Goal: Transaction & Acquisition: Purchase product/service

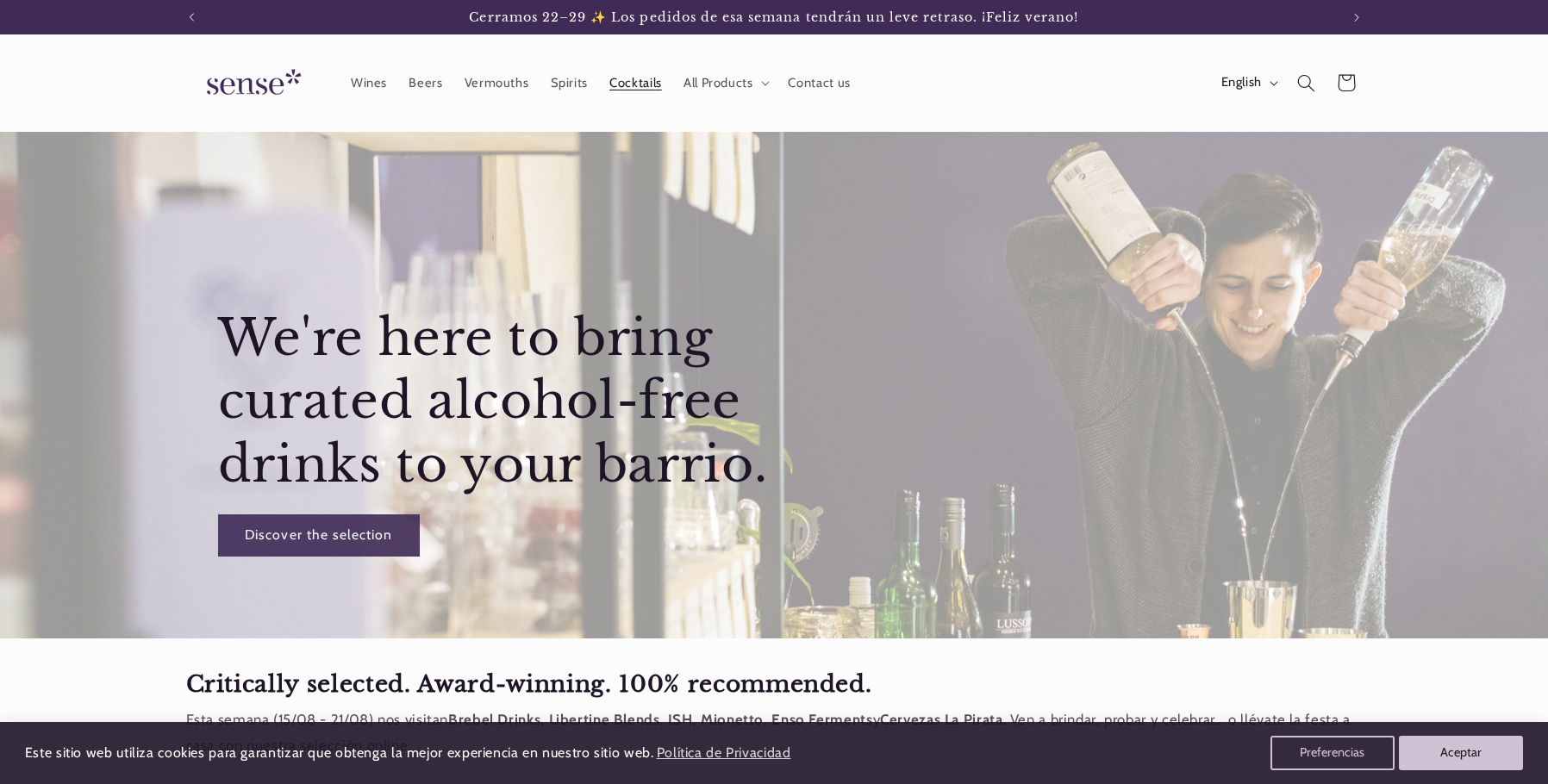
click at [635, 83] on span "Cocktails" at bounding box center [635, 83] width 52 height 16
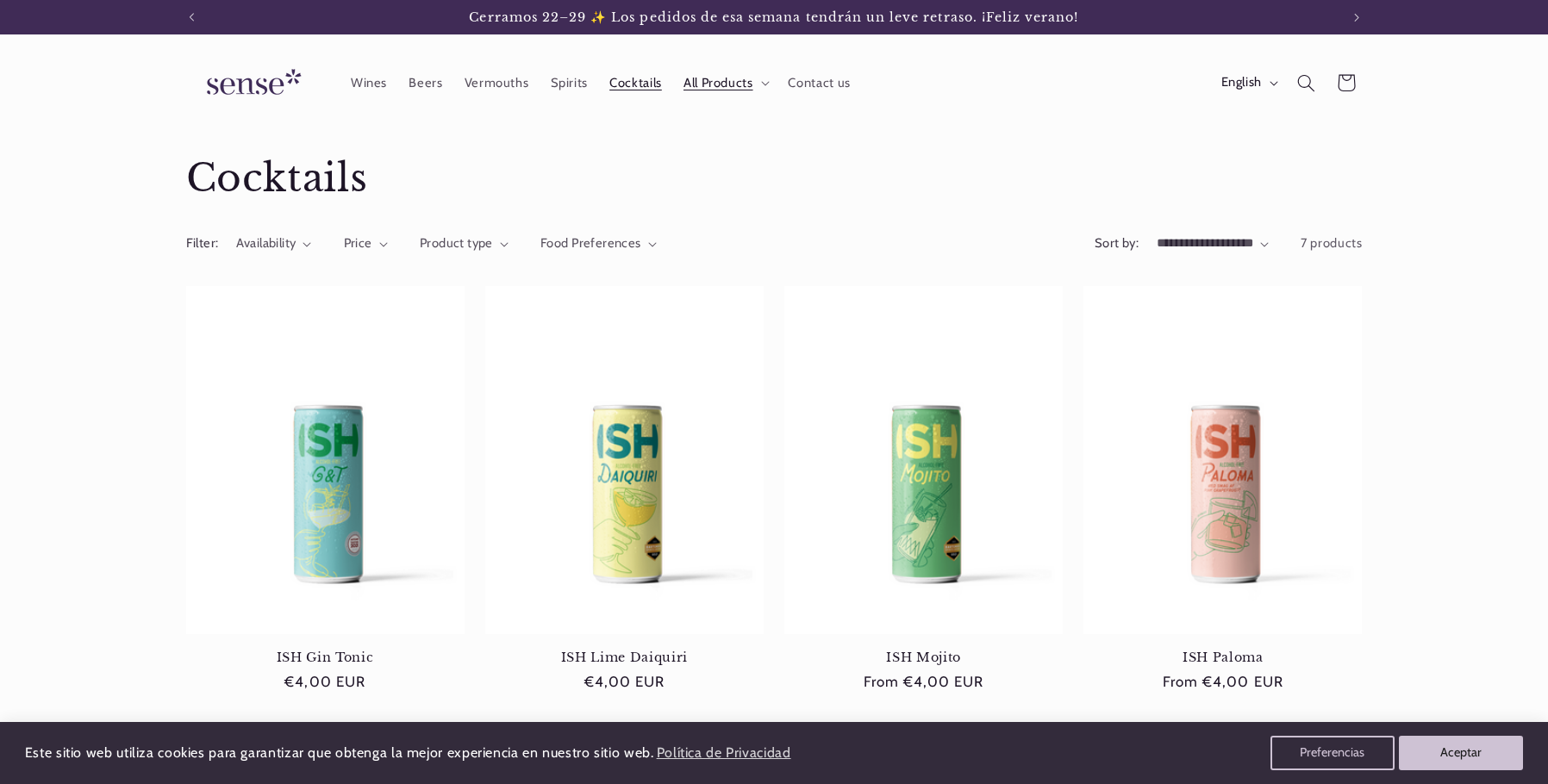
drag, startPoint x: 70, startPoint y: 201, endPoint x: 134, endPoint y: 114, distance: 108.0
click at [74, 195] on div "Collection: Cocktails" at bounding box center [774, 178] width 1548 height 94
click at [1306, 84] on icon "Search" at bounding box center [1306, 82] width 19 height 19
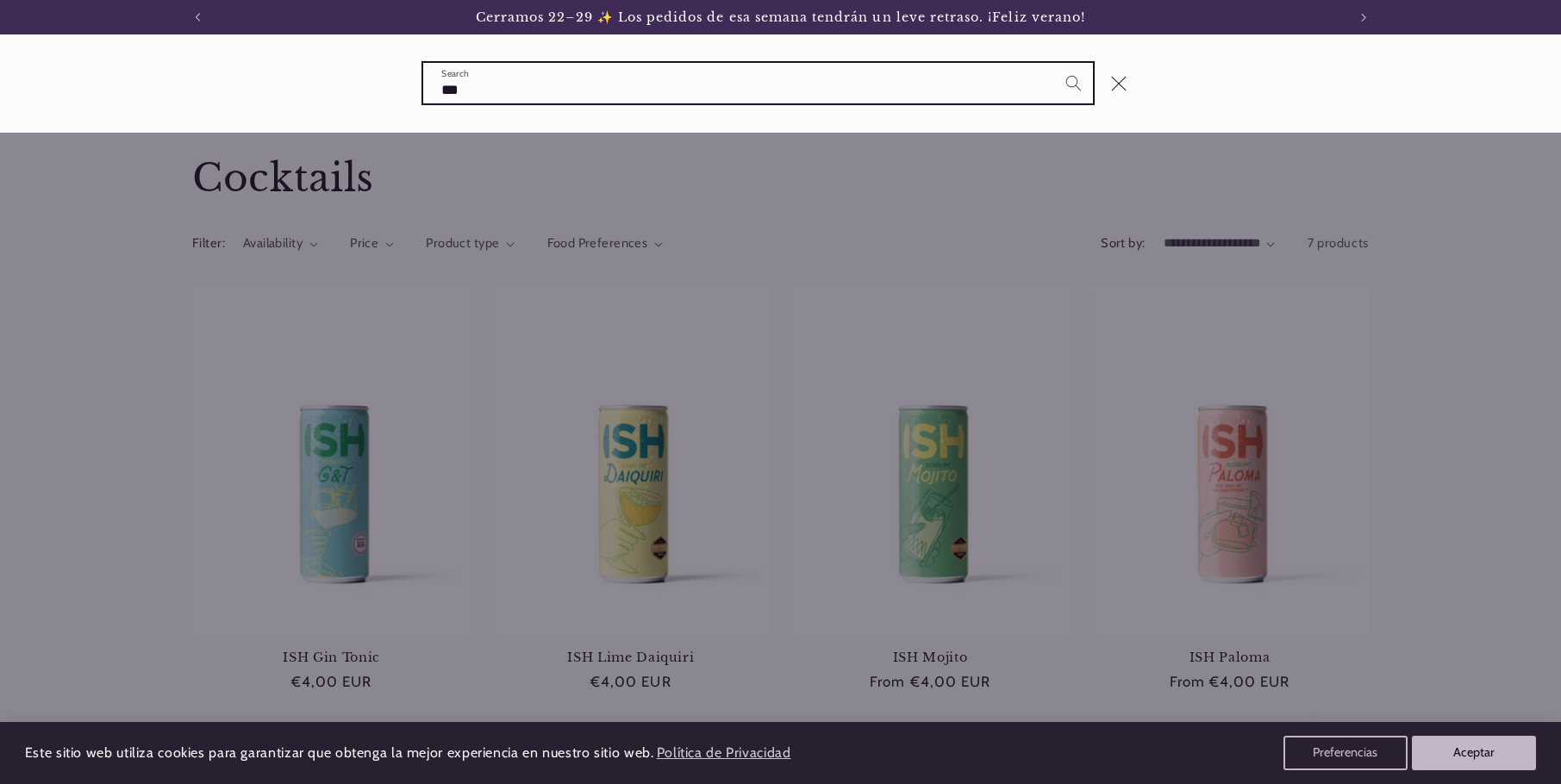
type input "***"
click at [1053, 63] on button "Search" at bounding box center [1072, 82] width 39 height 39
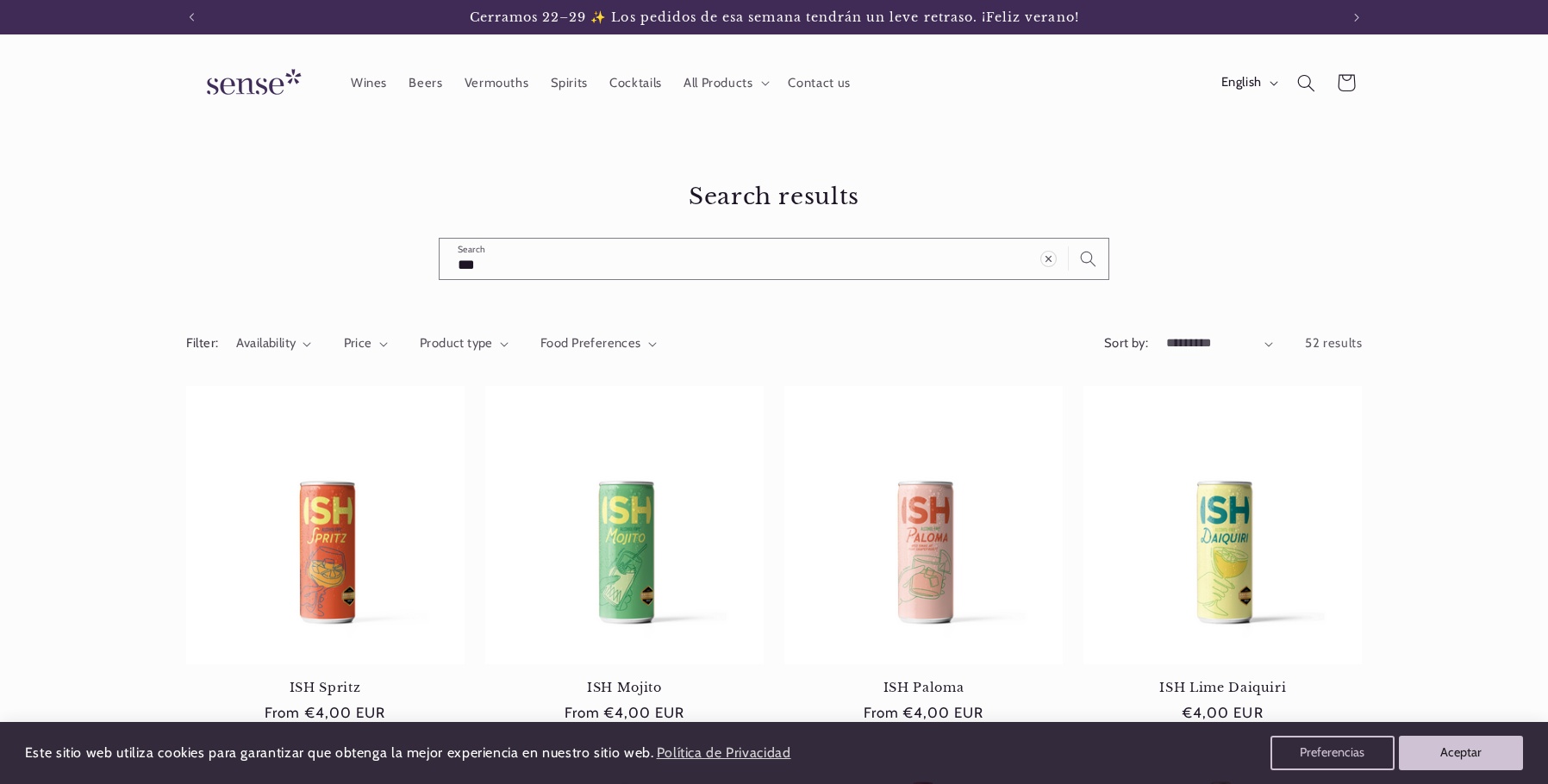
scroll to position [0, 1148]
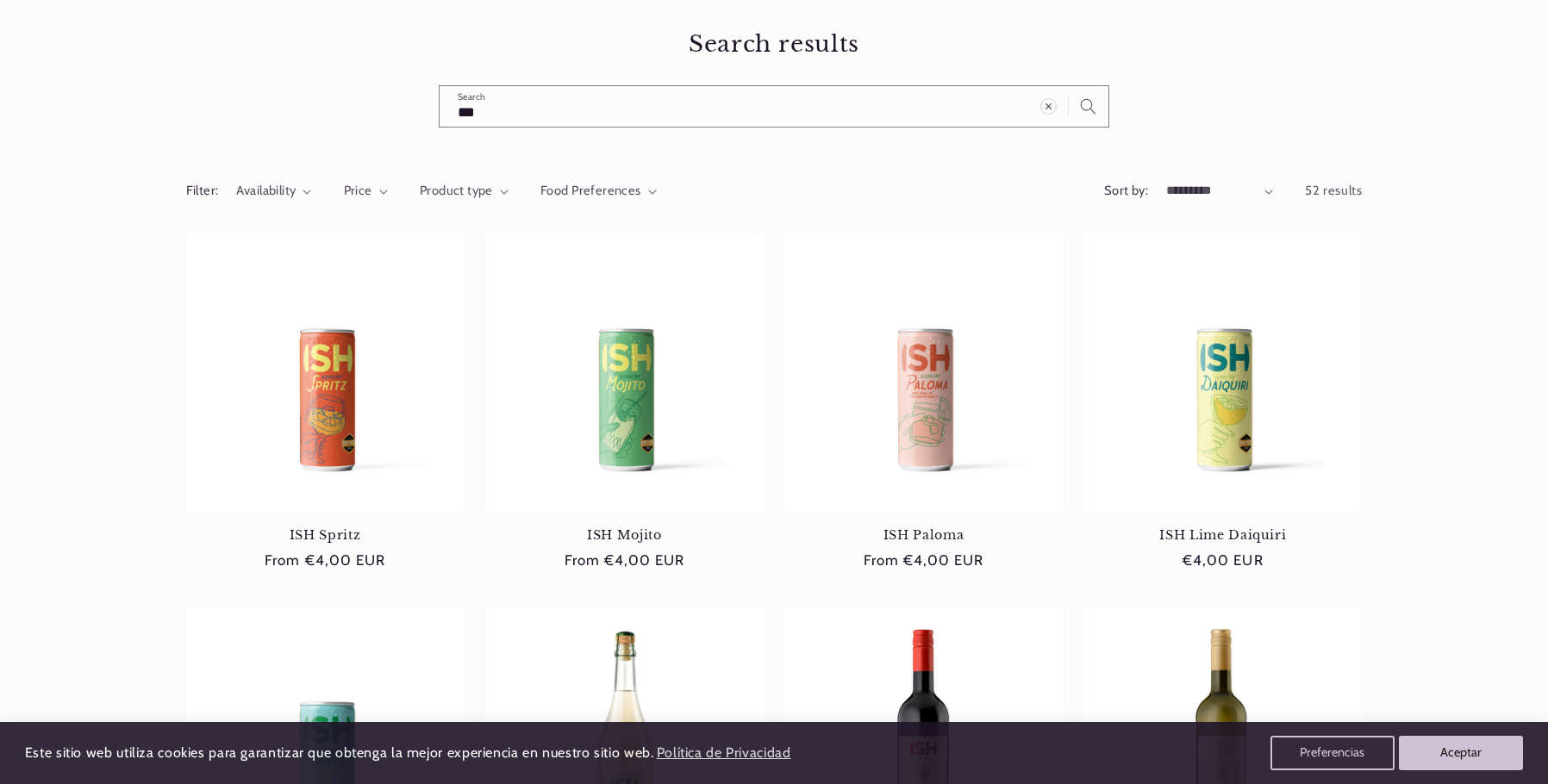
scroll to position [0, 0]
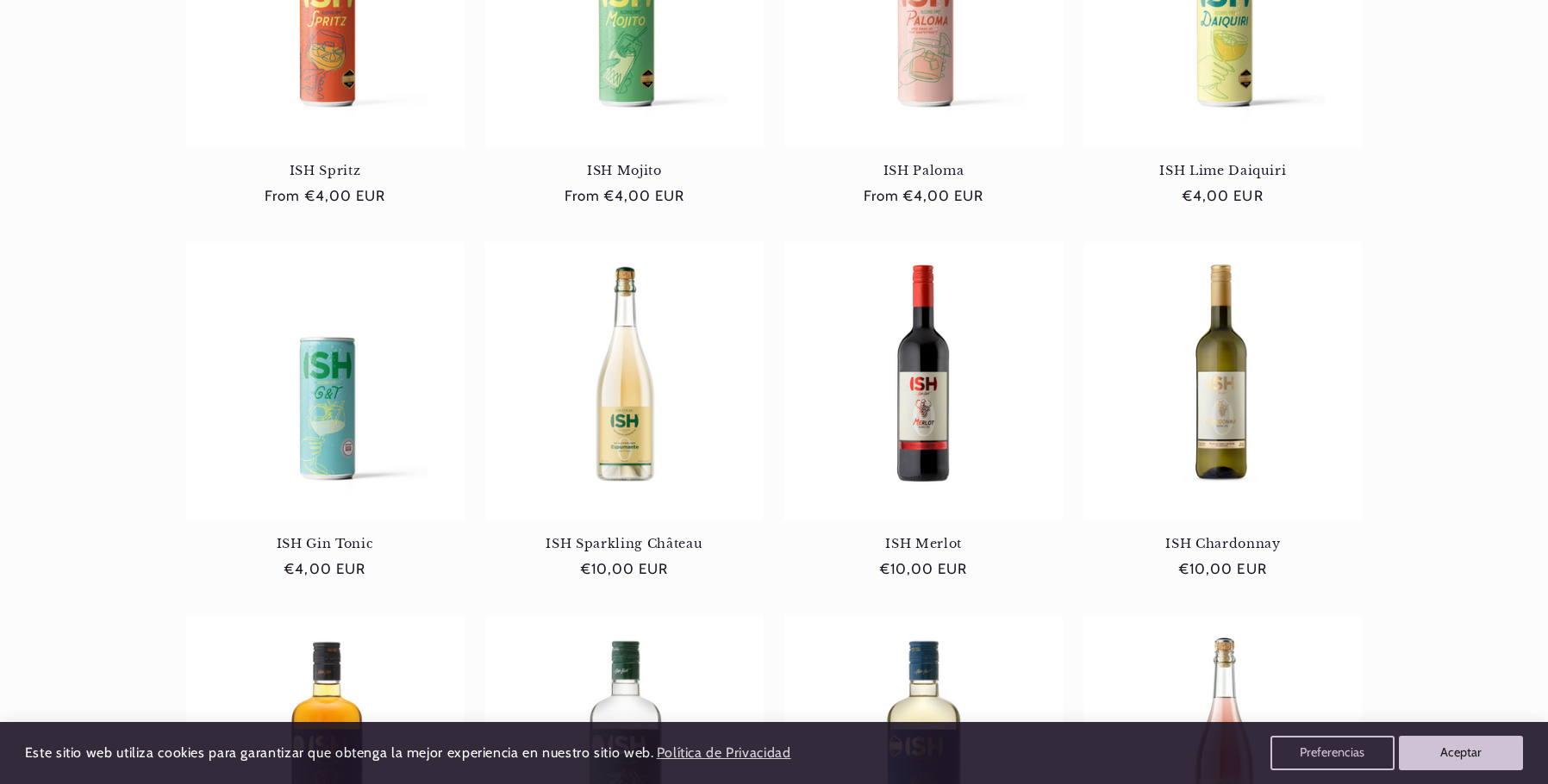
drag, startPoint x: 155, startPoint y: 369, endPoint x: 148, endPoint y: 359, distance: 12.2
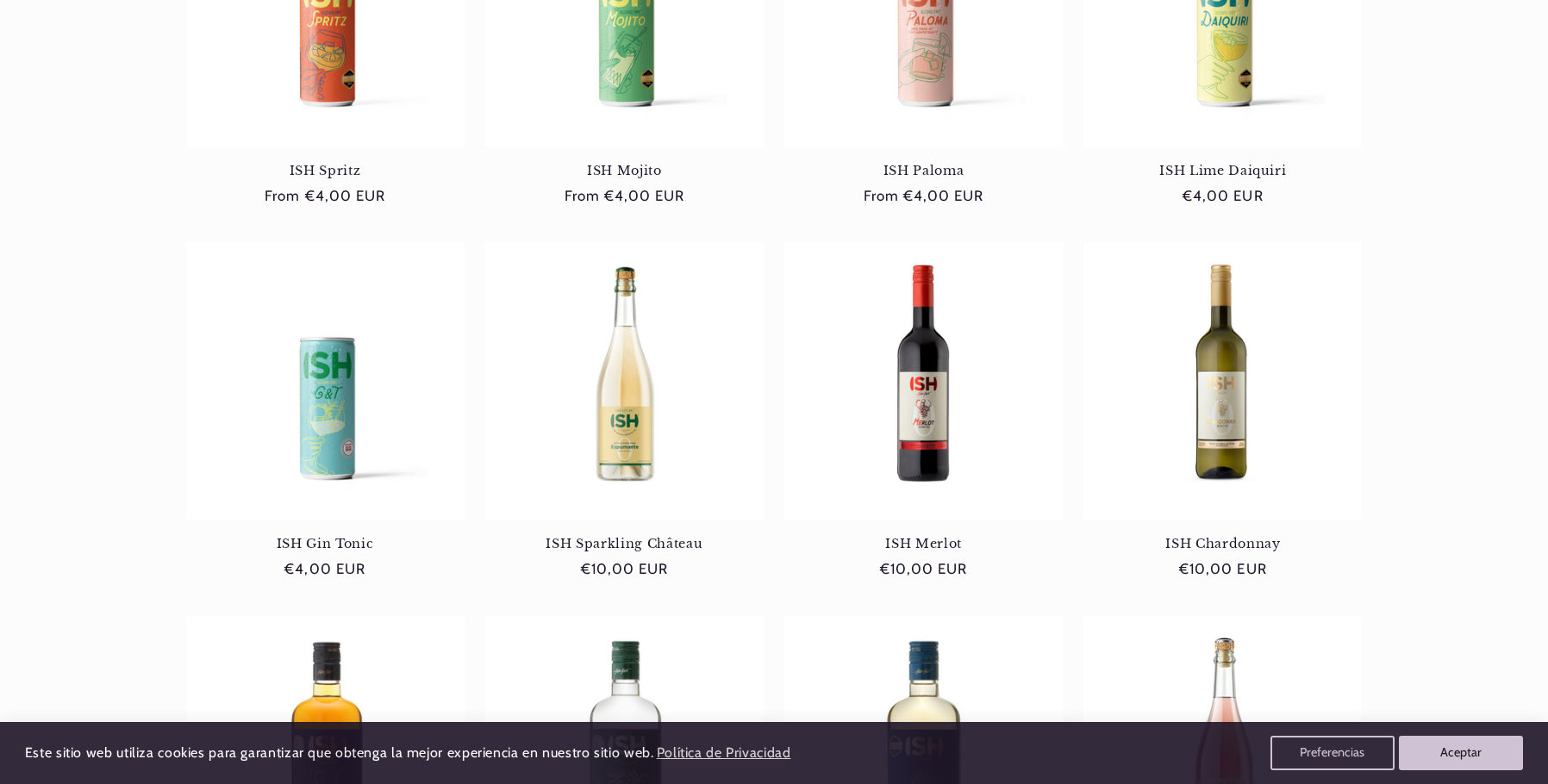
drag, startPoint x: 101, startPoint y: 391, endPoint x: 152, endPoint y: 408, distance: 53.8
